Goal: Task Accomplishment & Management: Complete application form

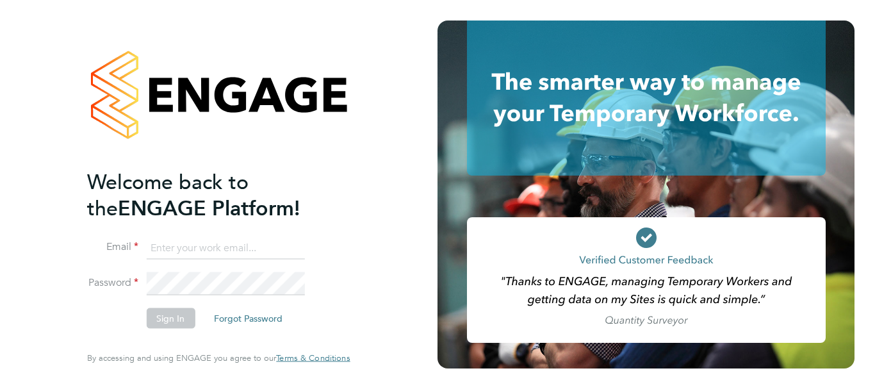
type input "[PERSON_NAME][EMAIL_ADDRESS][PERSON_NAME][DOMAIN_NAME]"
click at [199, 321] on li "Sign In Forgot Password" at bounding box center [212, 324] width 250 height 33
click at [158, 318] on button "Sign In" at bounding box center [170, 318] width 49 height 20
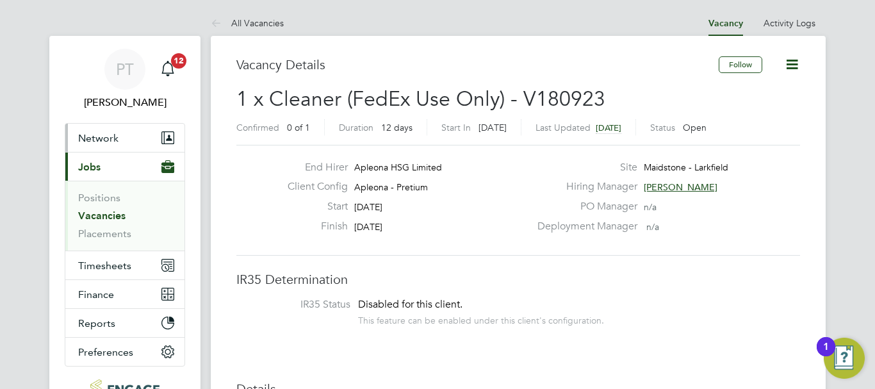
click at [111, 133] on span "Network" at bounding box center [98, 138] width 40 height 12
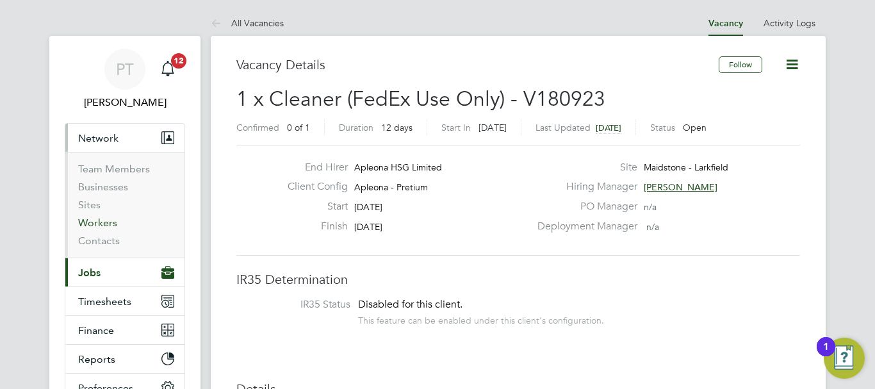
click at [105, 222] on link "Workers" at bounding box center [97, 223] width 39 height 12
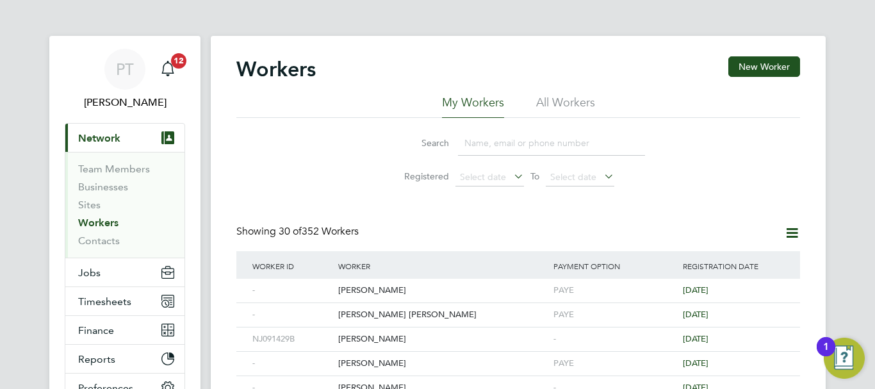
click at [764, 69] on button "New Worker" at bounding box center [764, 66] width 72 height 20
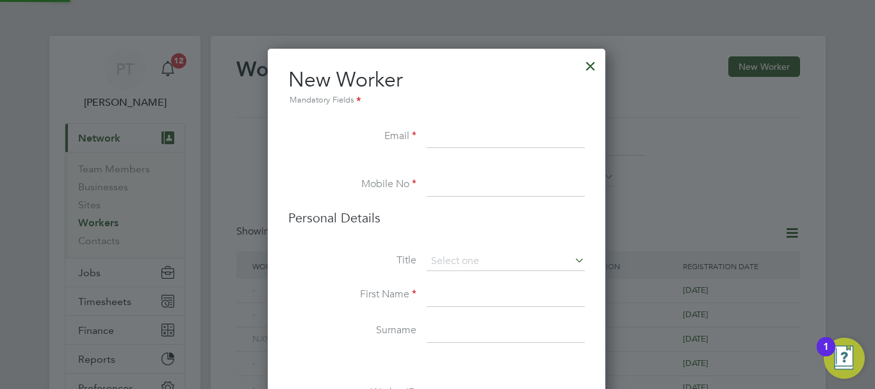
scroll to position [1084, 339]
